Goal: Task Accomplishment & Management: Manage account settings

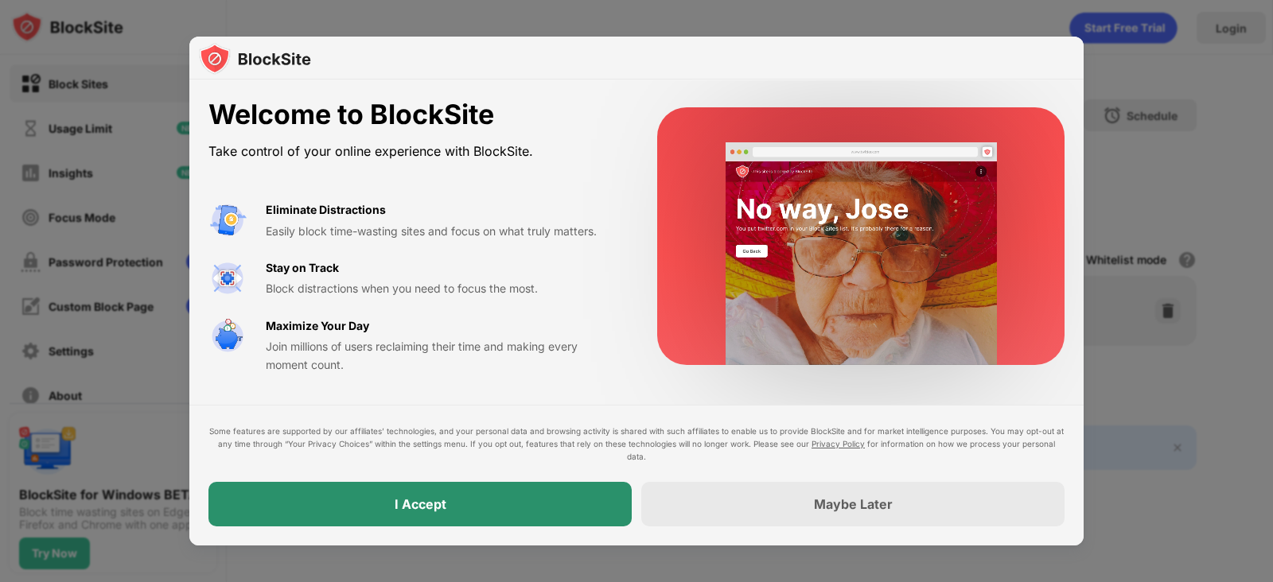
click at [453, 507] on div "I Accept" at bounding box center [419, 504] width 423 height 45
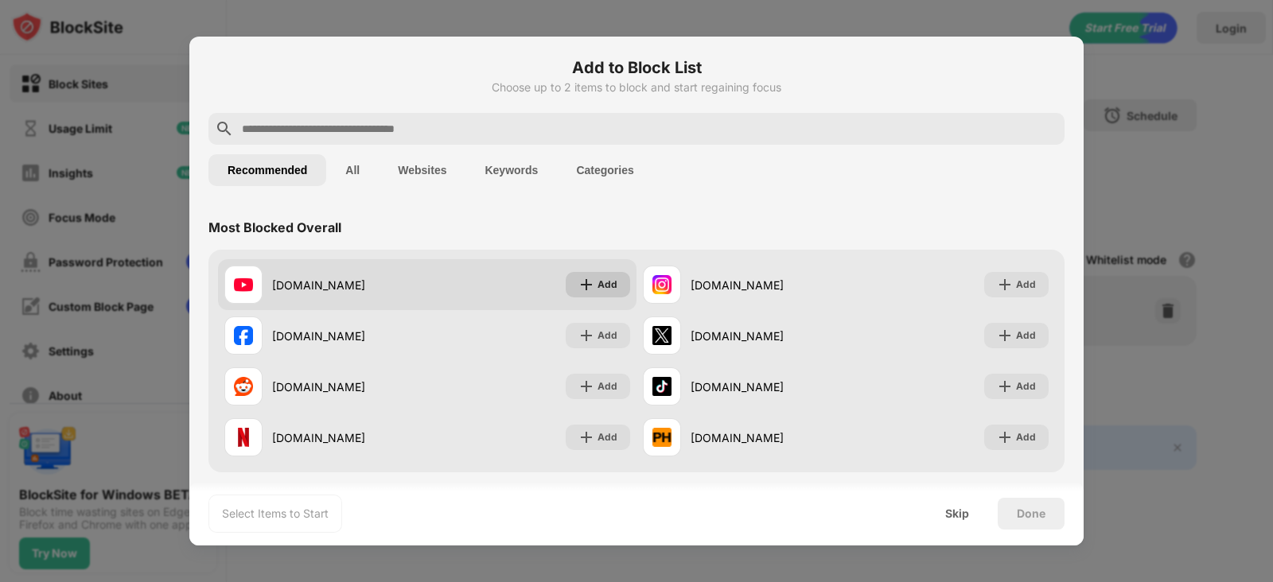
click at [596, 273] on div "Add" at bounding box center [597, 284] width 64 height 25
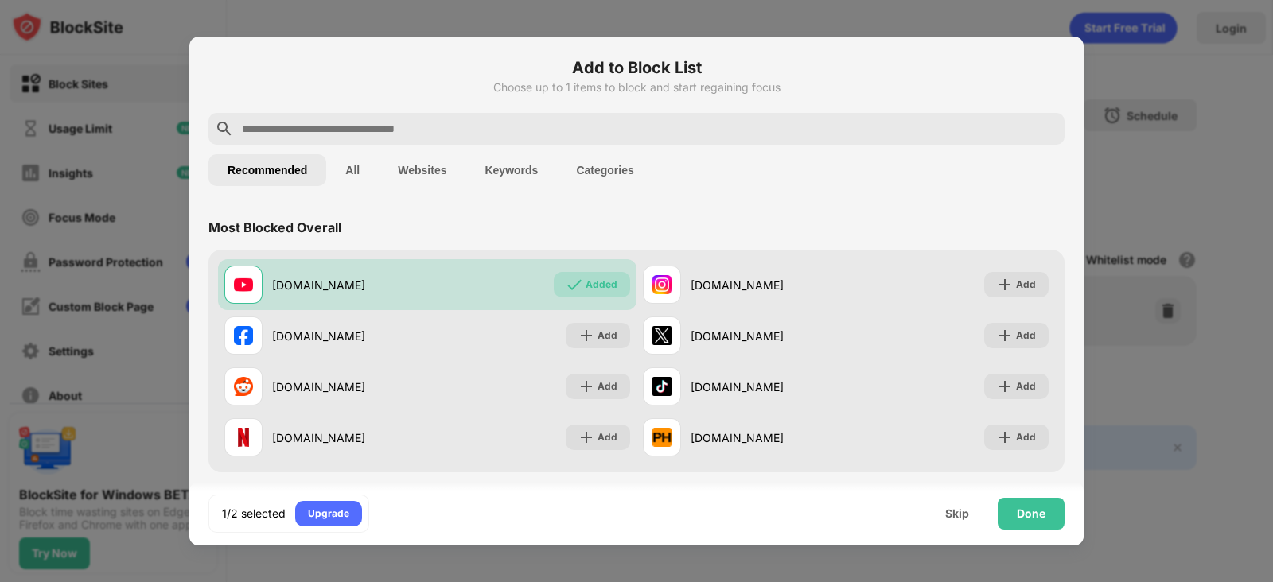
click at [433, 130] on input "text" at bounding box center [649, 128] width 818 height 19
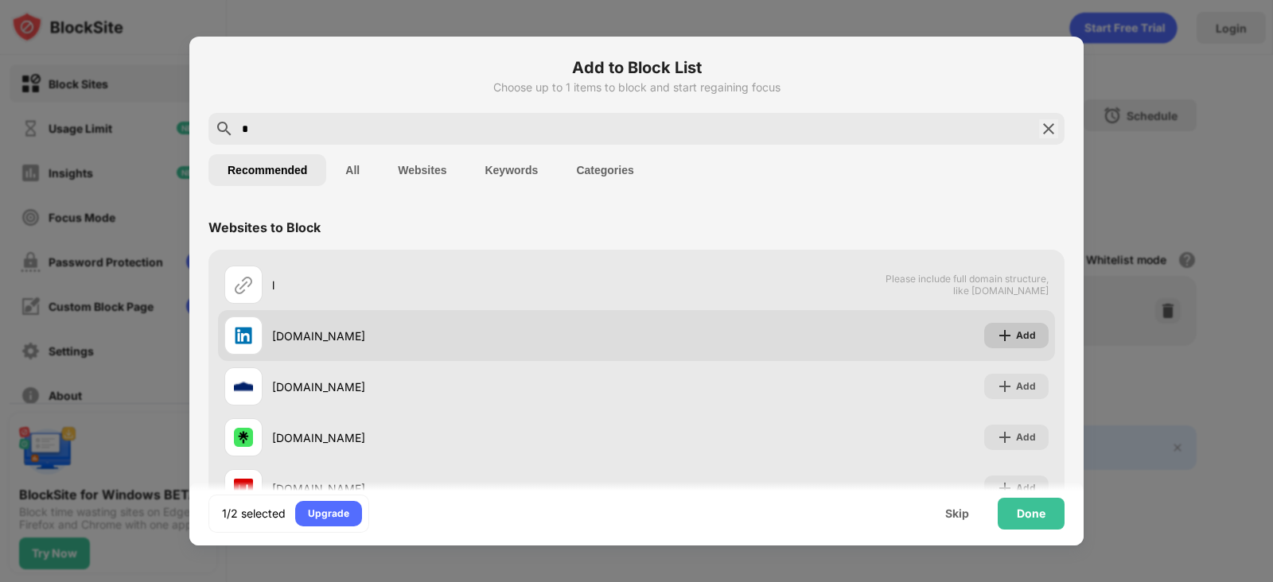
type input "*"
click at [997, 336] on img at bounding box center [1005, 336] width 16 height 16
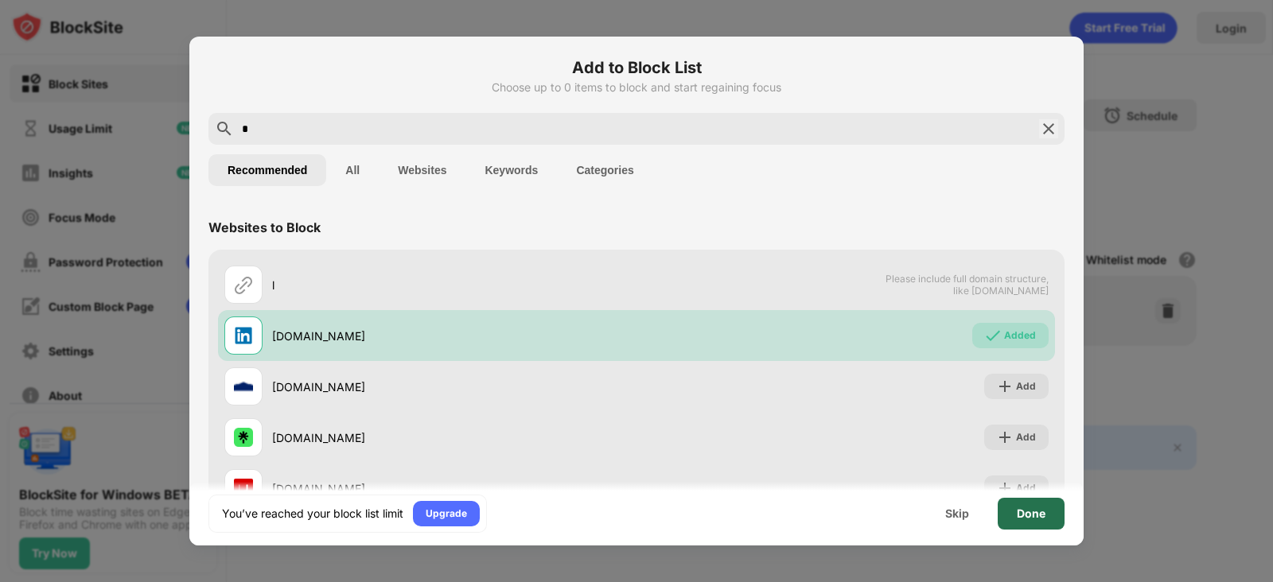
click at [1031, 511] on div "Done" at bounding box center [1030, 513] width 29 height 13
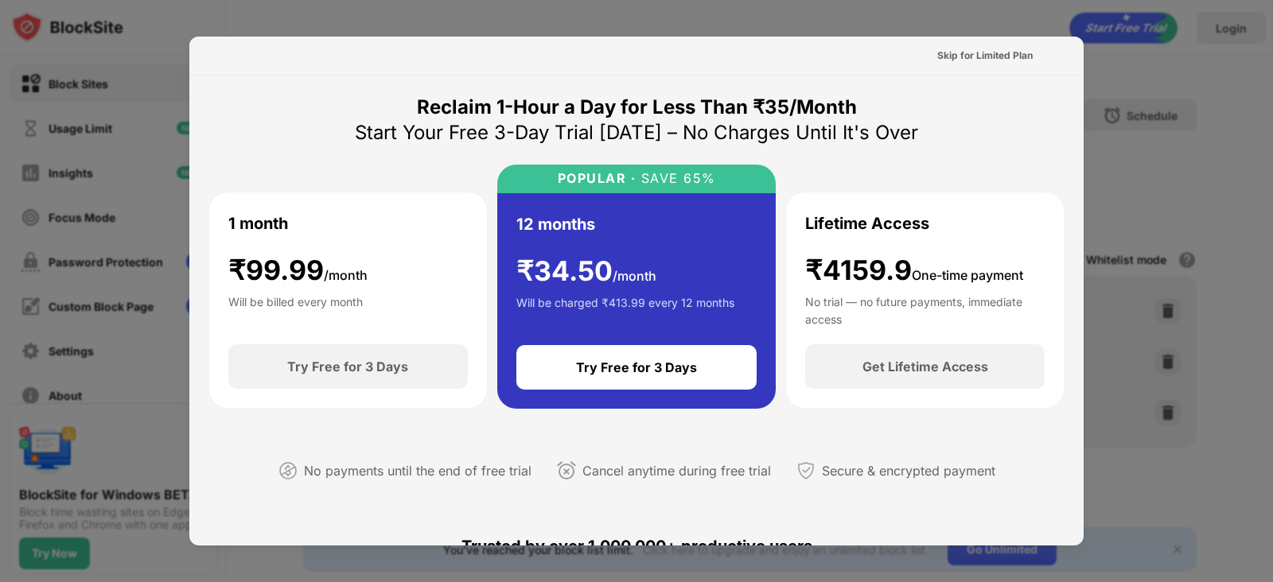
scroll to position [775, 0]
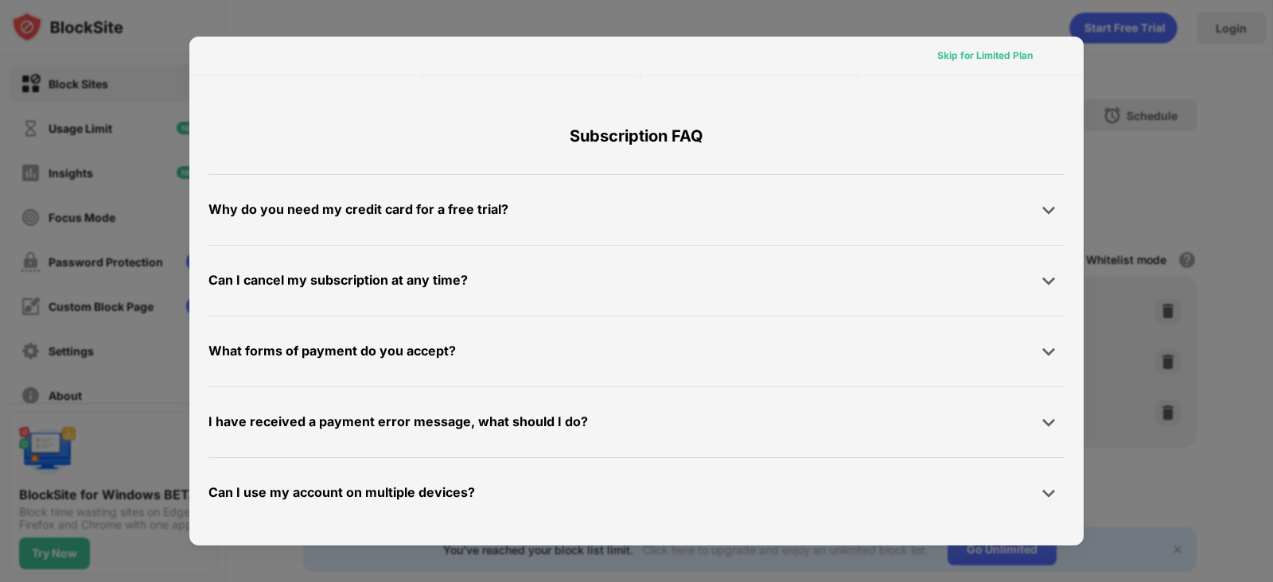
click at [989, 52] on div "Skip for Limited Plan" at bounding box center [984, 56] width 95 height 16
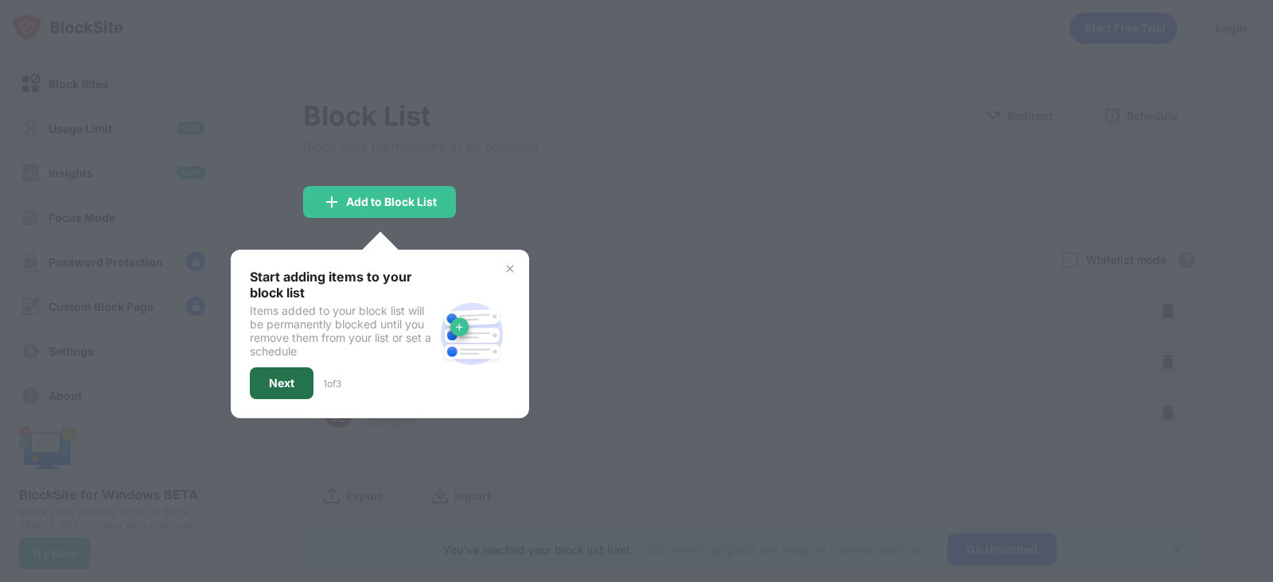
click at [300, 375] on div "Next" at bounding box center [282, 383] width 64 height 32
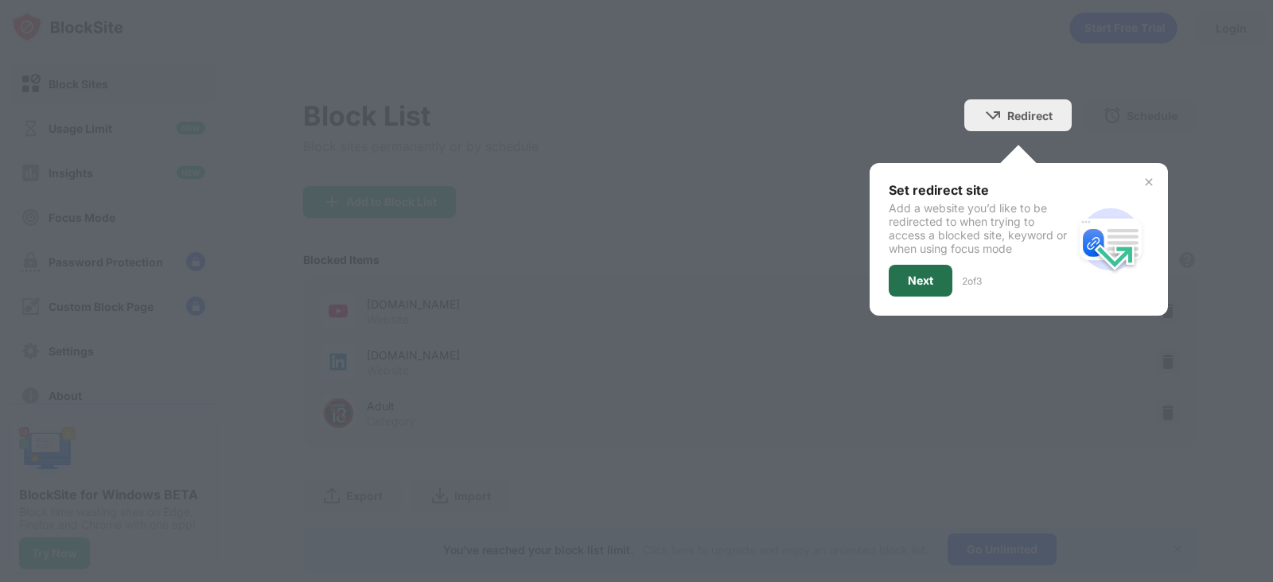
click at [888, 279] on div "Next" at bounding box center [920, 281] width 64 height 32
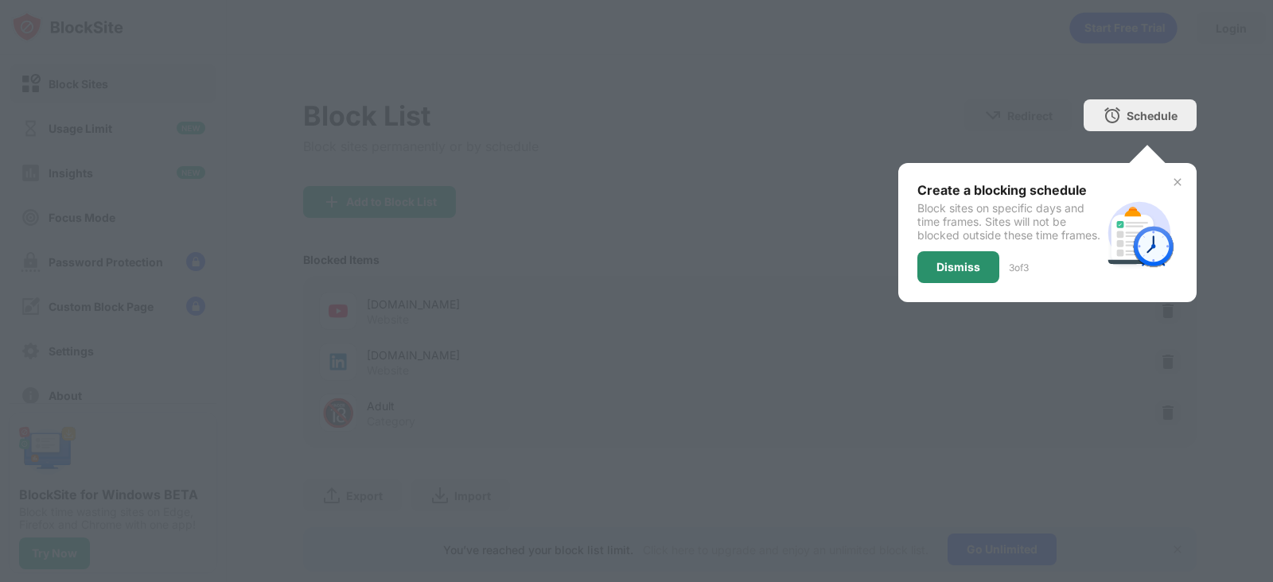
click at [954, 274] on div "Dismiss" at bounding box center [958, 267] width 44 height 13
